Goal: Check status: Check status

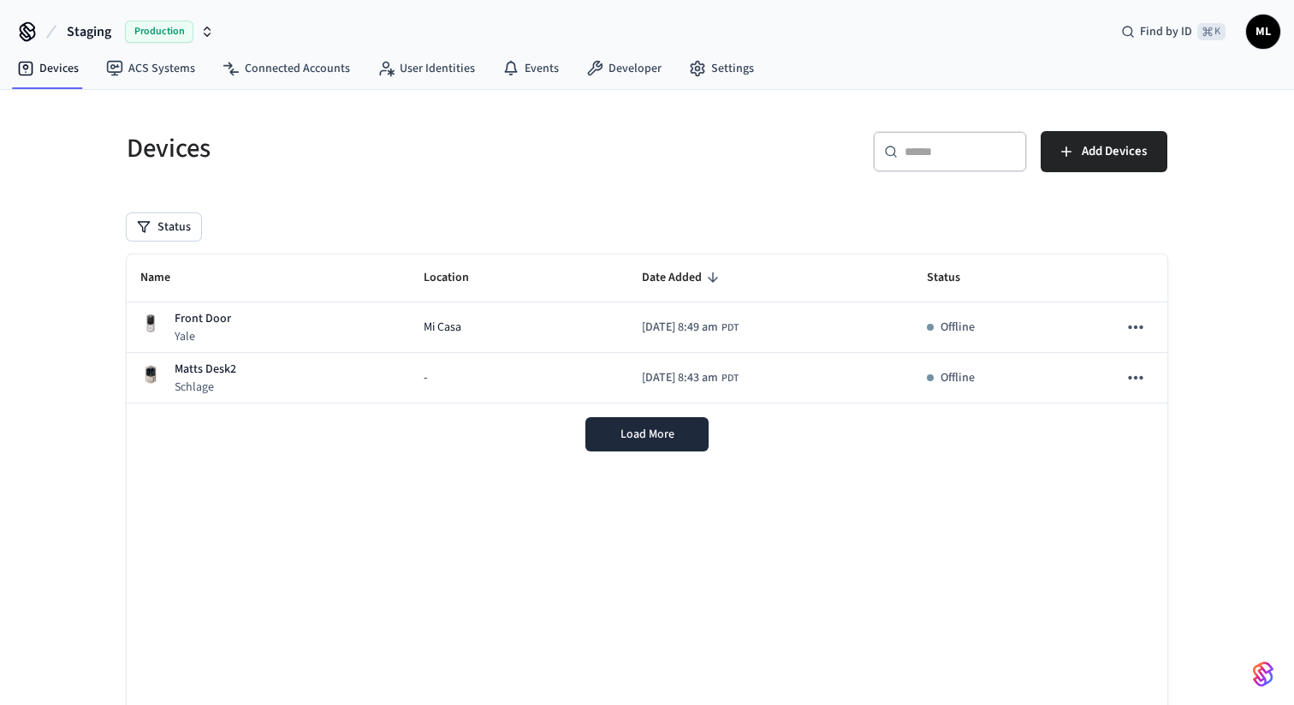
click at [201, 29] on icon "button" at bounding box center [207, 32] width 14 height 14
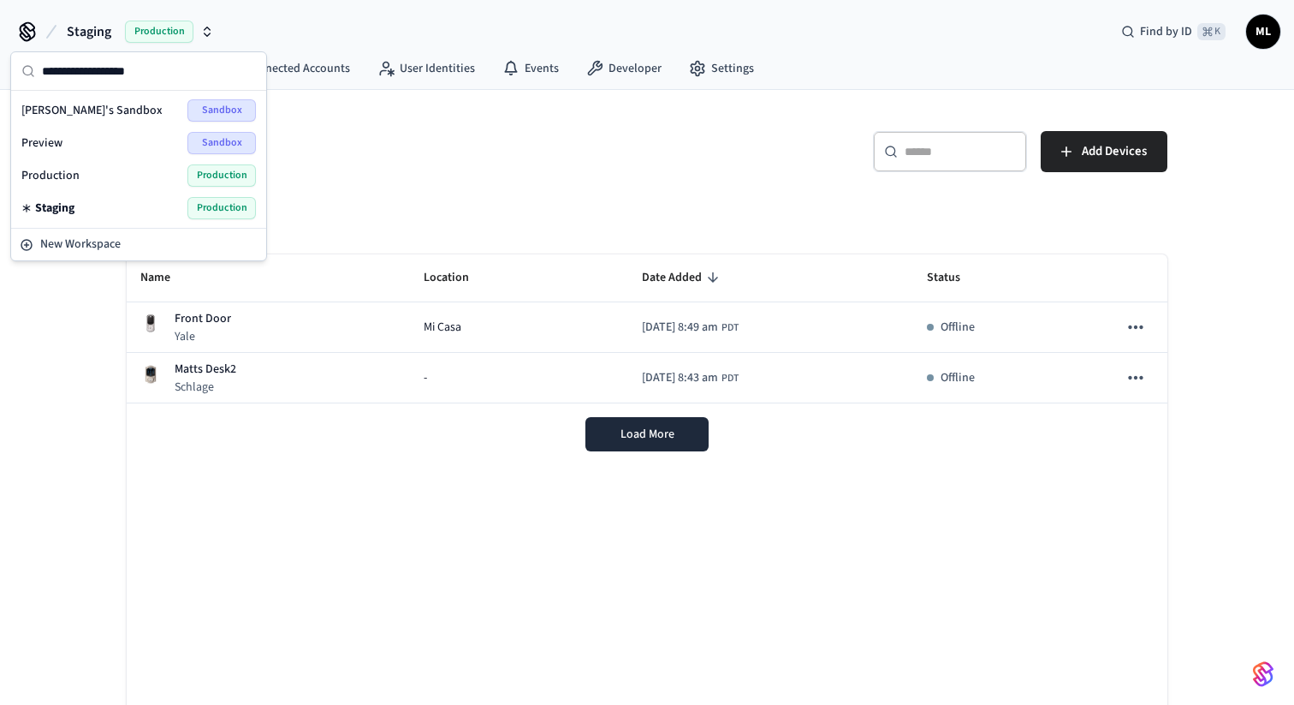
drag, startPoint x: 123, startPoint y: 110, endPoint x: 74, endPoint y: 181, distance: 86.2
click at [74, 181] on div "[PERSON_NAME]'s Sandbox Sandbox Preview Sandbox Production Production Staging P…" at bounding box center [139, 159] width 248 height 130
click at [80, 178] on div "Production Production" at bounding box center [138, 175] width 235 height 22
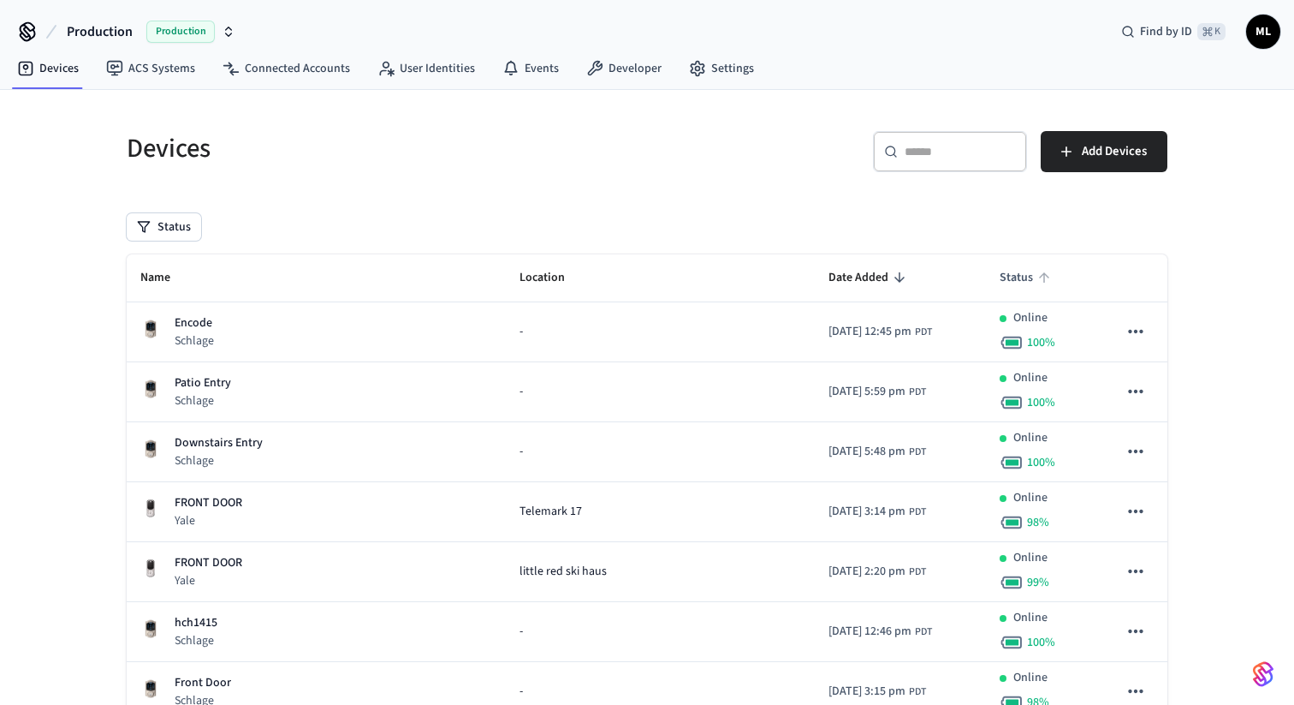
click at [1037, 273] on icon "sticky table" at bounding box center [1044, 277] width 15 height 15
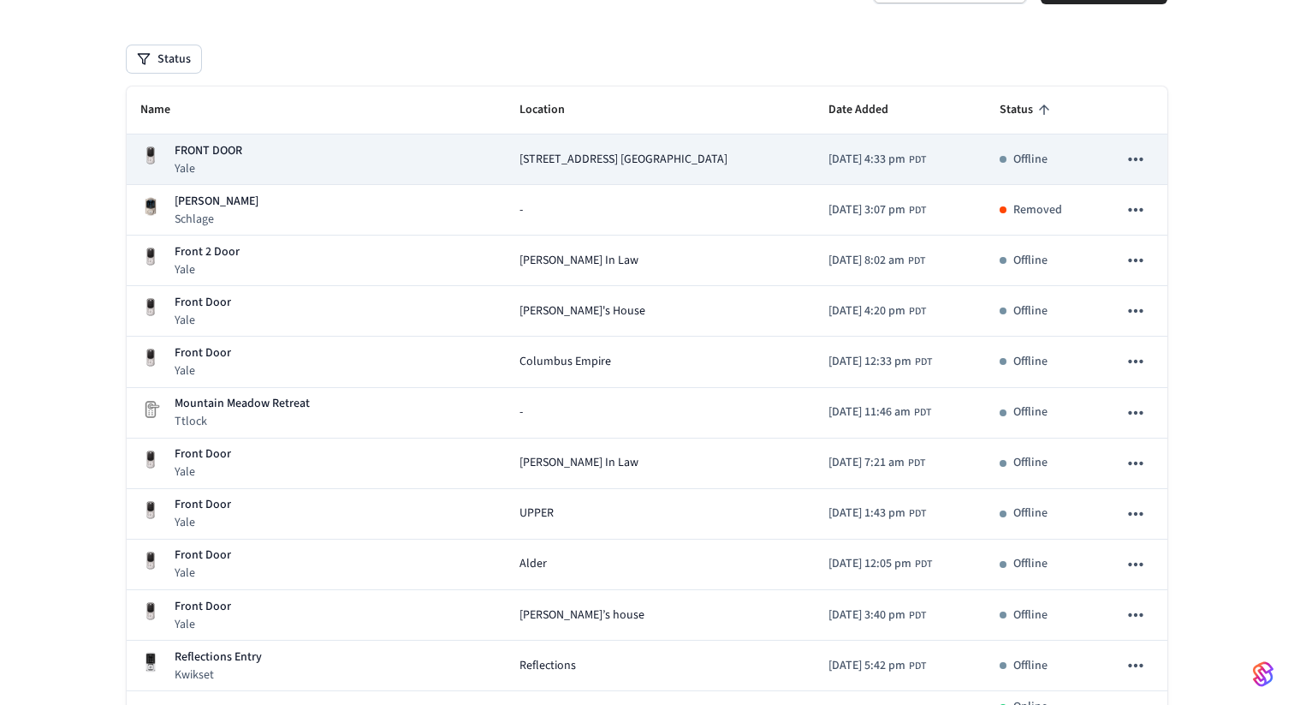
scroll to position [176, 0]
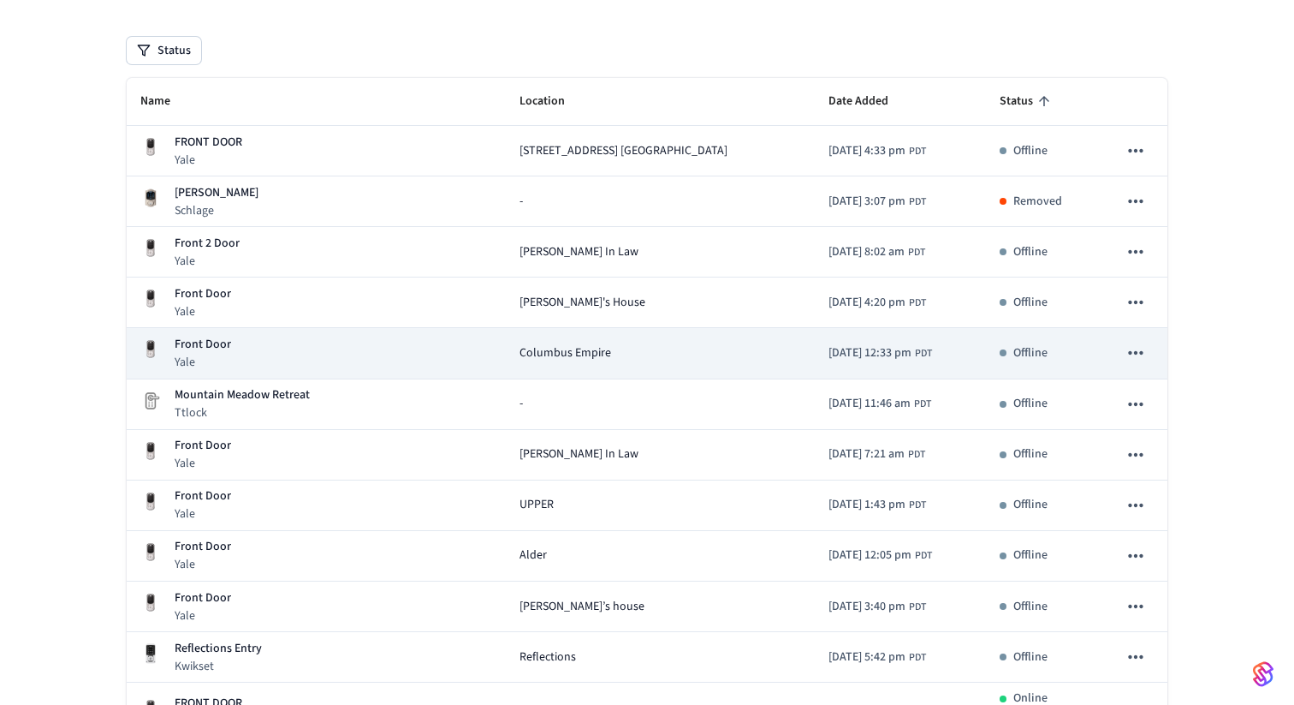
click at [432, 361] on div "Front Door Yale" at bounding box center [316, 353] width 352 height 35
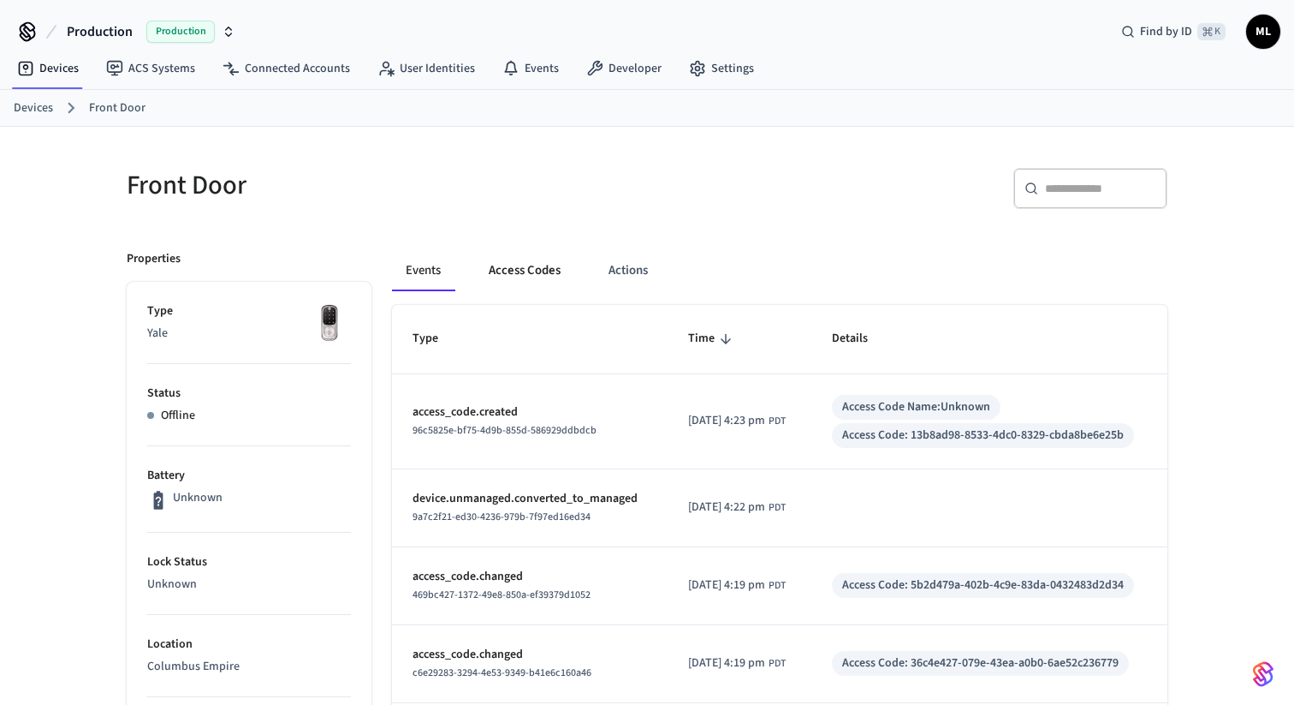
click at [532, 270] on button "Access Codes" at bounding box center [524, 270] width 99 height 41
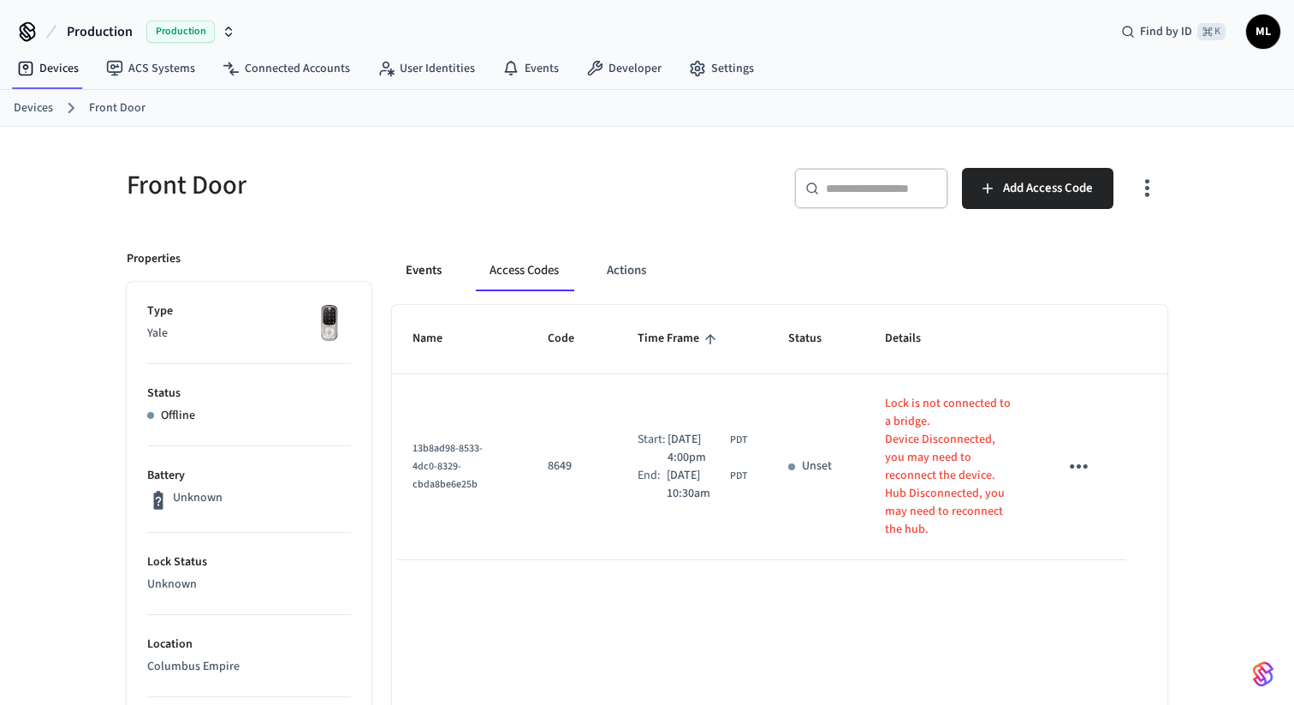
click at [439, 272] on button "Events" at bounding box center [423, 270] width 63 height 41
